Goal: Information Seeking & Learning: Learn about a topic

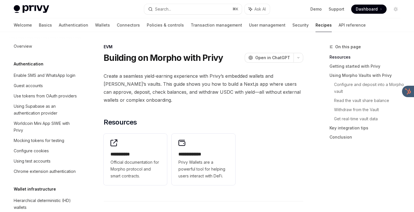
scroll to position [774, 0]
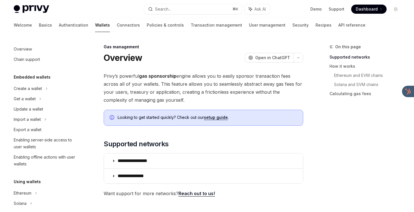
scroll to position [279, 0]
